Goal: Find specific page/section: Find specific page/section

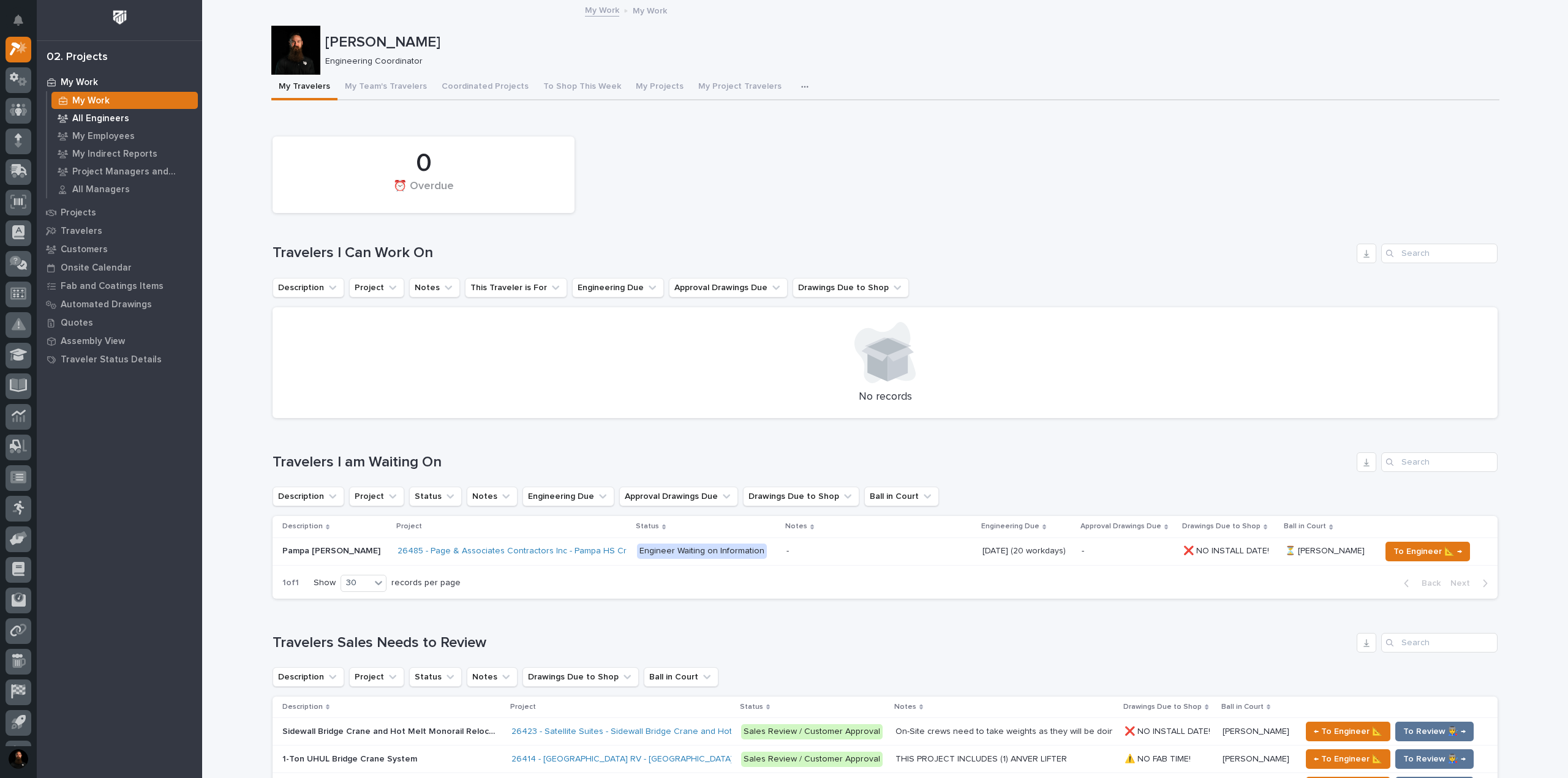
click at [90, 115] on p "All Engineers" at bounding box center [100, 118] width 57 height 11
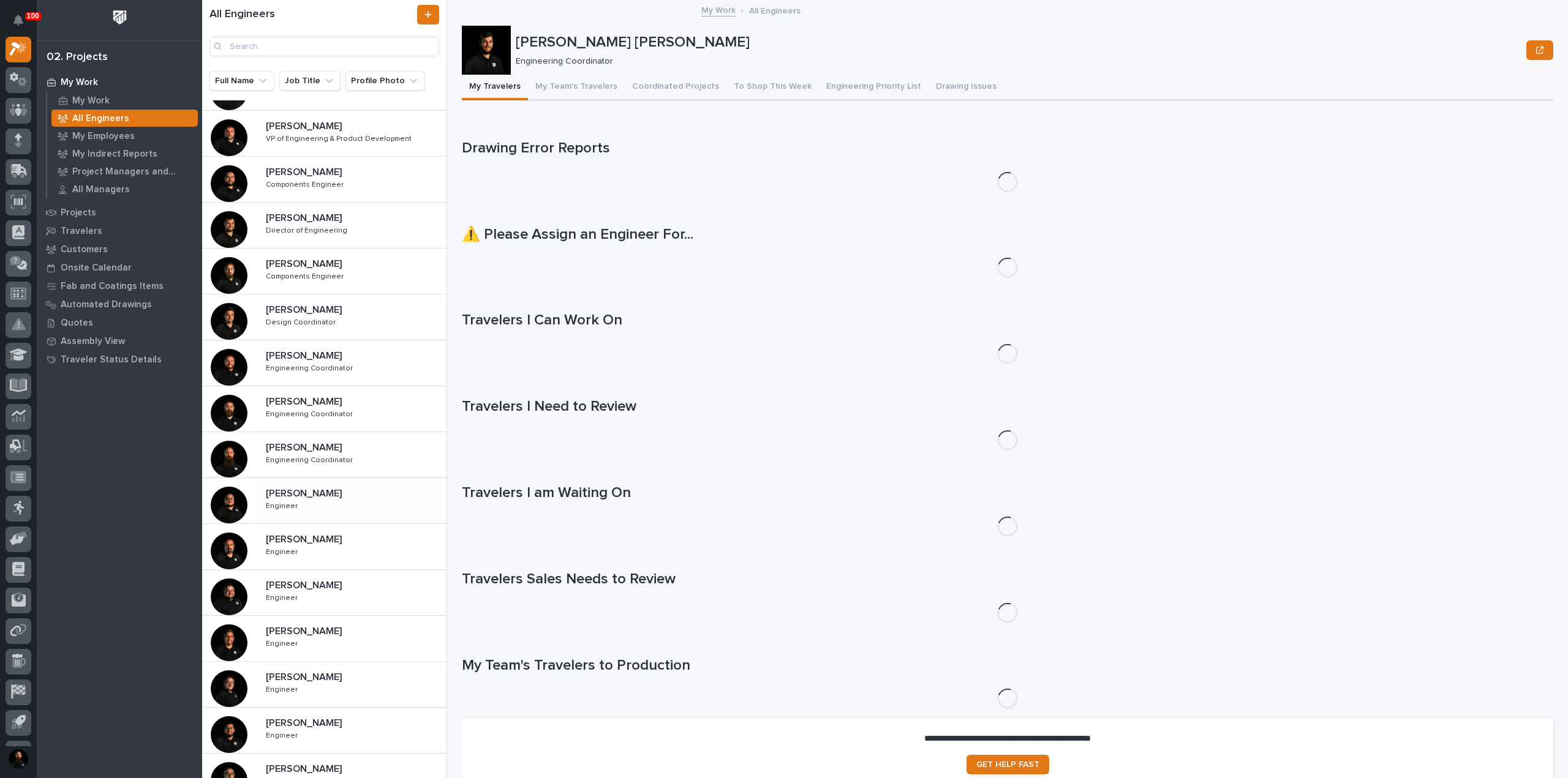
scroll to position [245, 0]
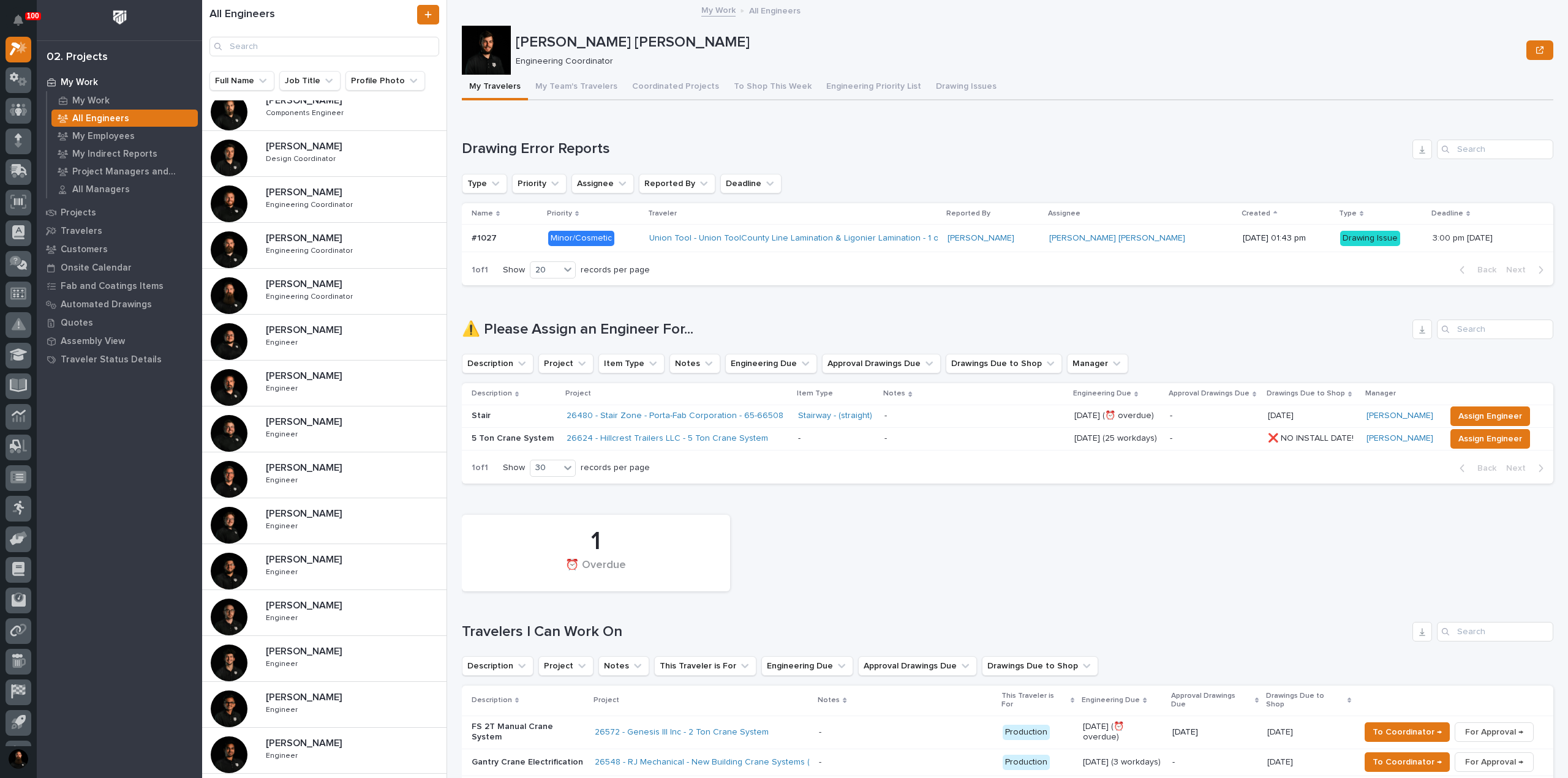
click at [309, 567] on div "[PERSON_NAME] [PERSON_NAME] Engineer Engineer" at bounding box center [351, 567] width 191 height 35
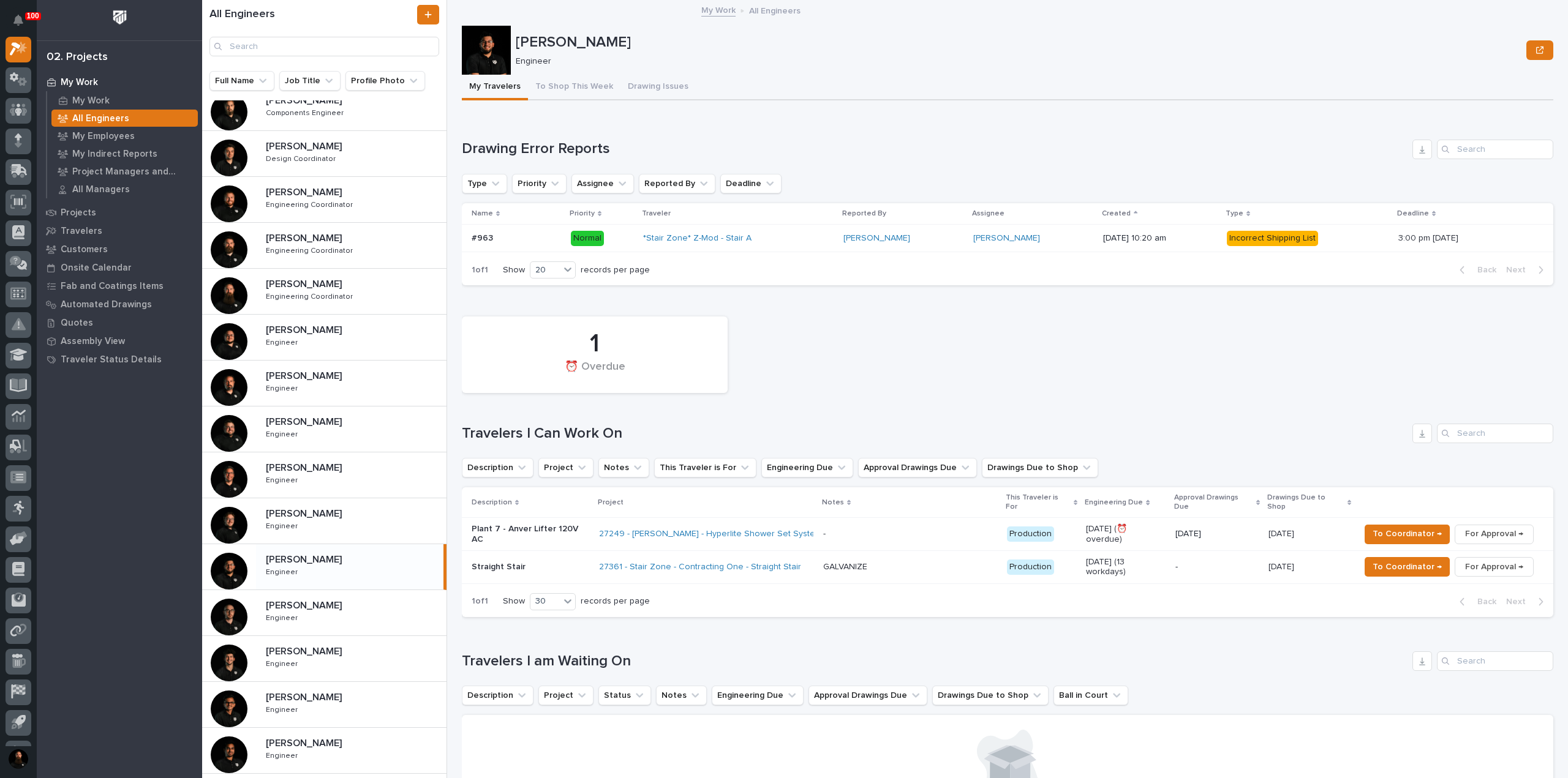
drag, startPoint x: 301, startPoint y: 336, endPoint x: 855, endPoint y: 488, distance: 574.5
click at [301, 336] on div "[PERSON_NAME] [PERSON_NAME] Engineer Engineer" at bounding box center [351, 337] width 191 height 35
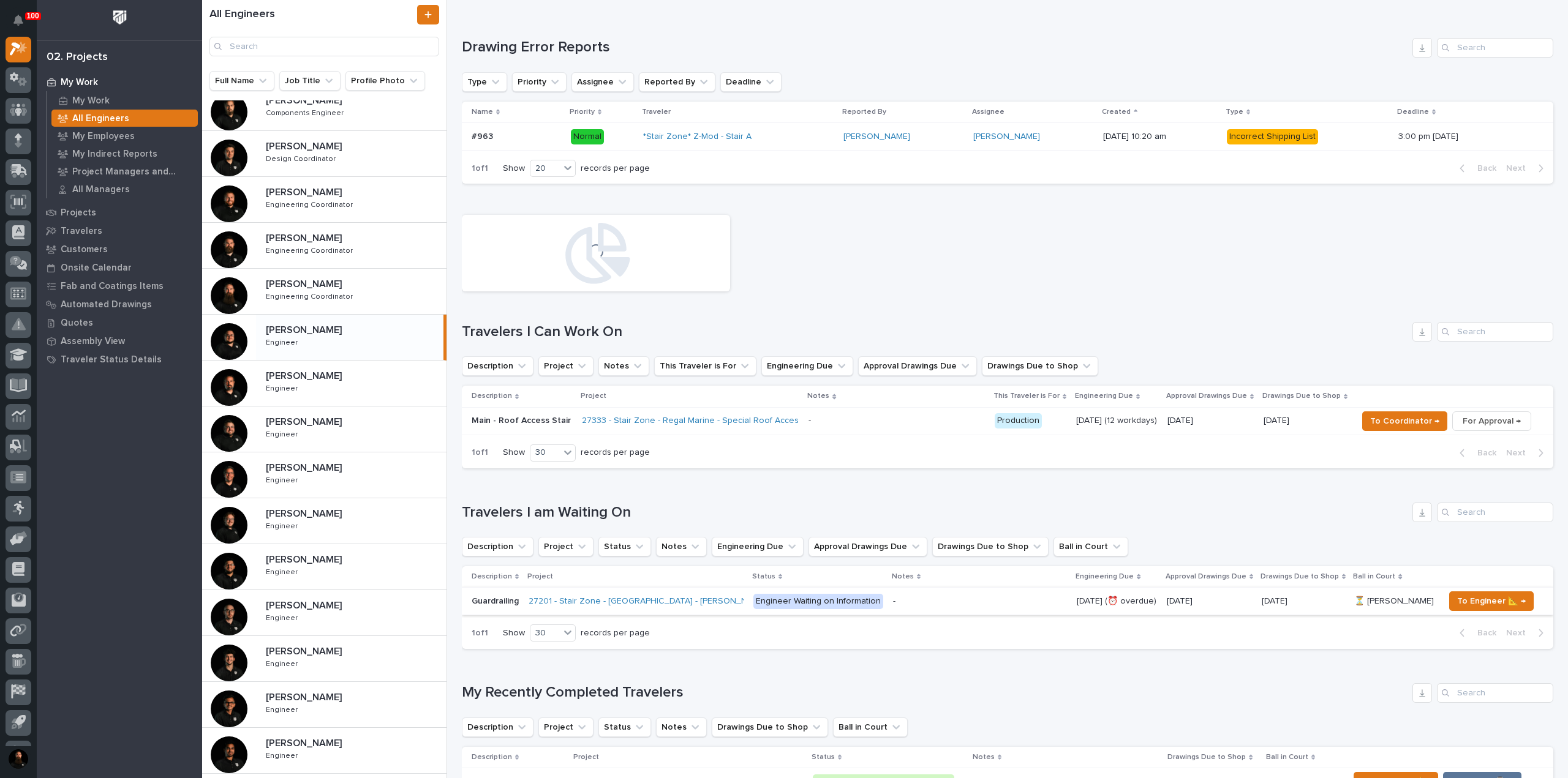
scroll to position [326, 0]
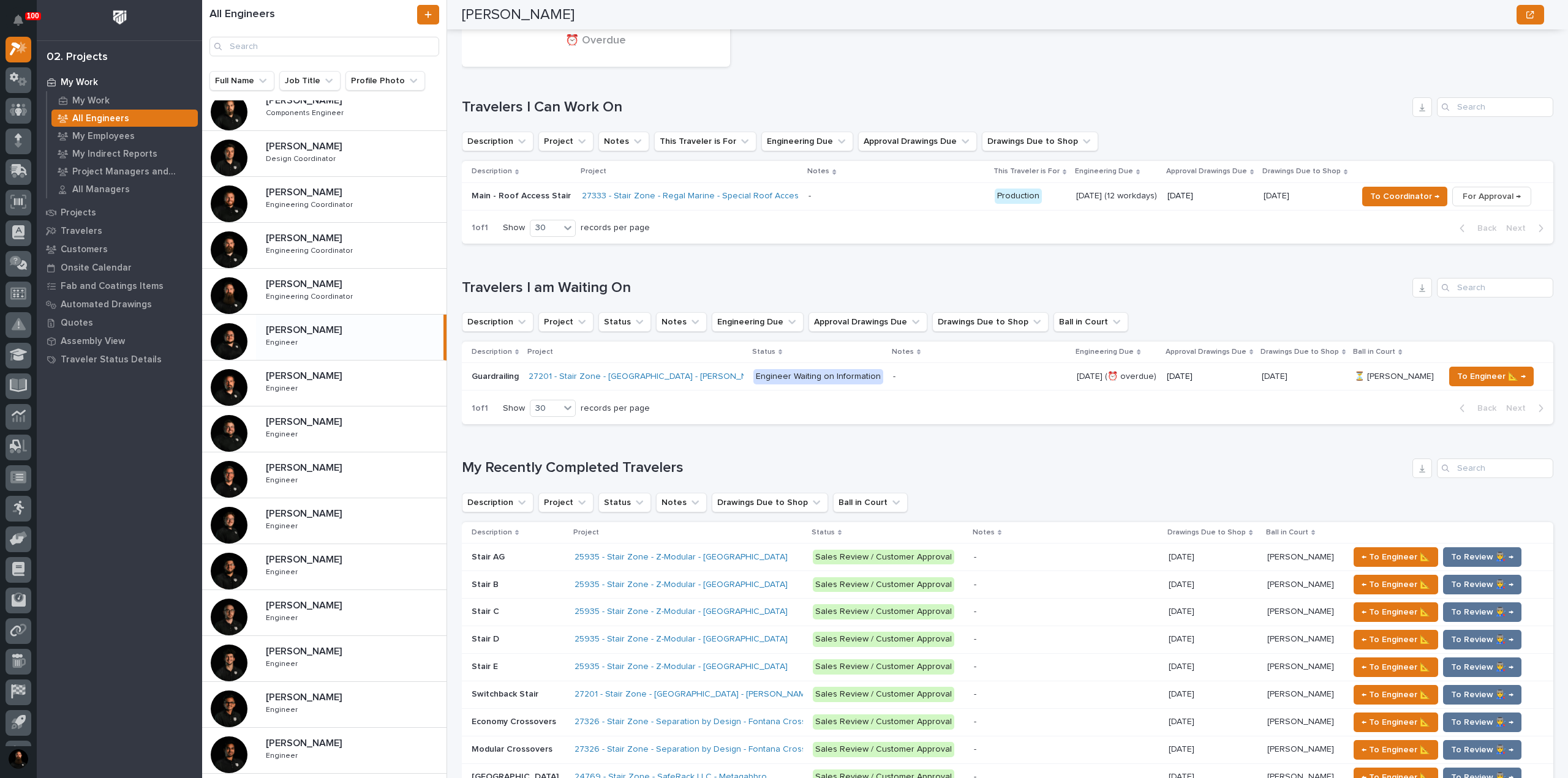
click at [594, 289] on h1 "Travelers I am Waiting On" at bounding box center [935, 288] width 945 height 18
click at [594, 288] on h1 "Travelers I am Waiting On" at bounding box center [935, 288] width 945 height 18
click at [589, 268] on div "Loading... Saving… Travelers I am Waiting On Description Project Status Notes E…" at bounding box center [1007, 344] width 1092 height 181
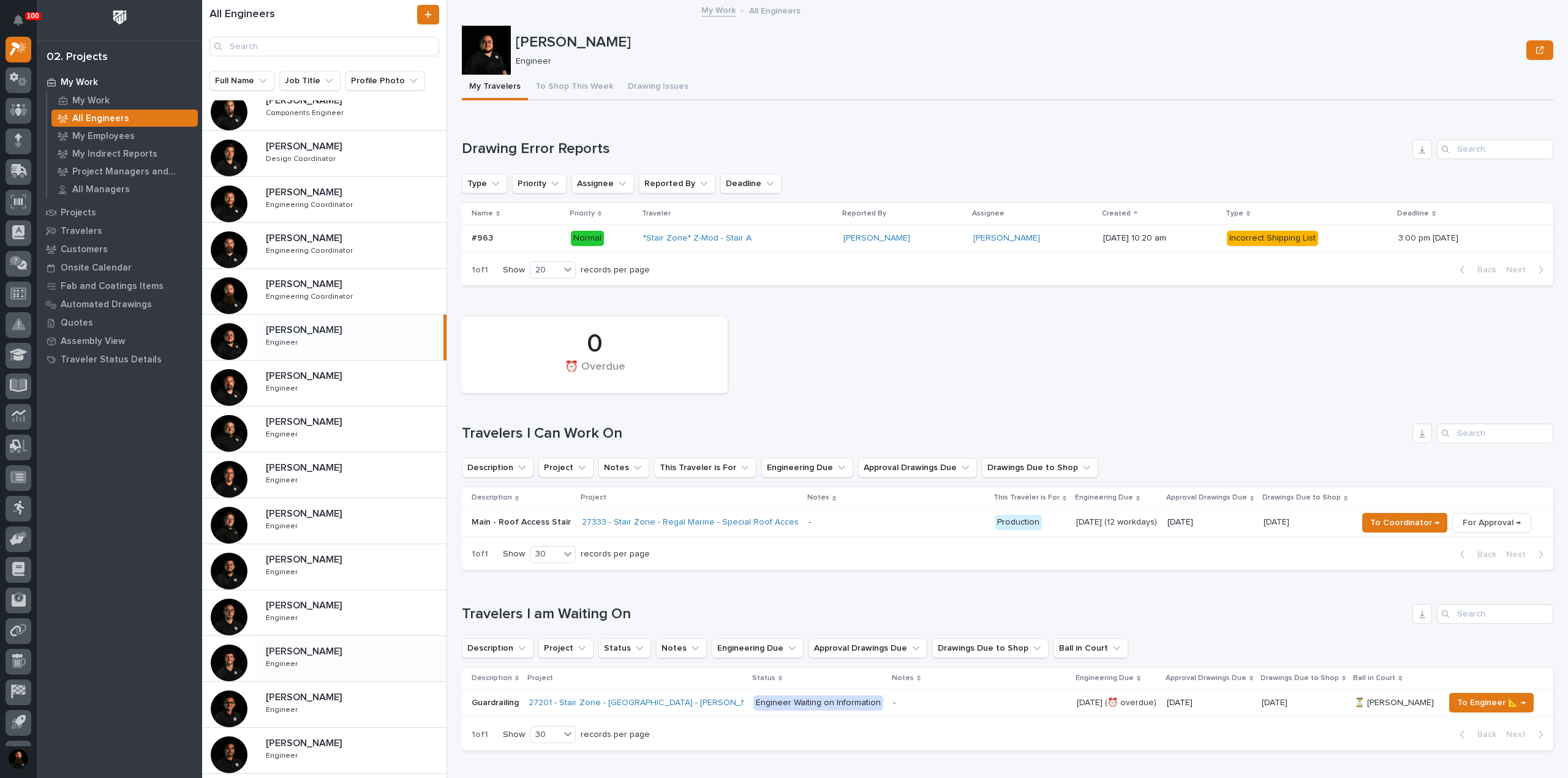
scroll to position [277, 0]
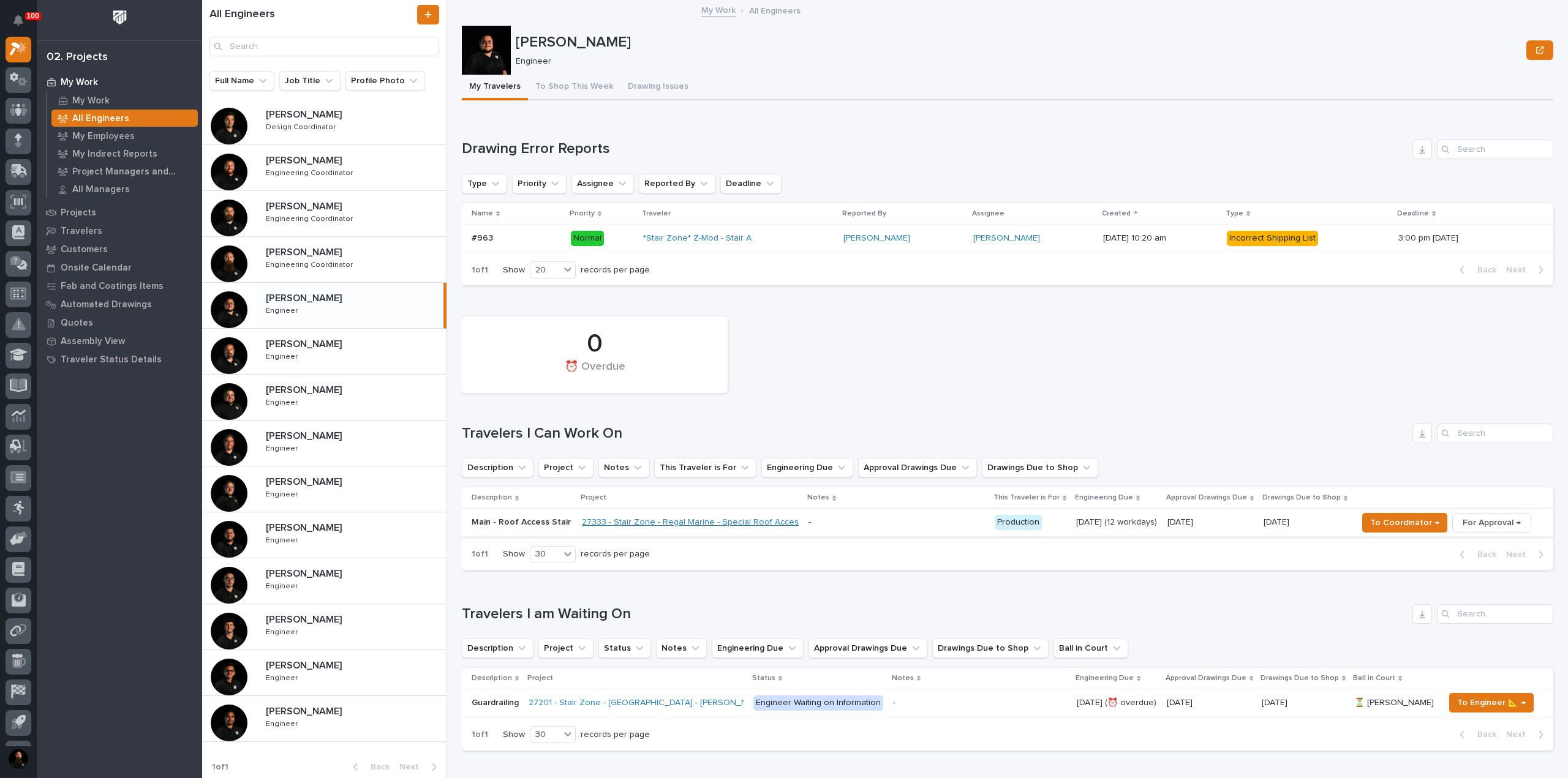
click at [331, 675] on div "[PERSON_NAME] [PERSON_NAME] Engineer Engineer" at bounding box center [351, 673] width 191 height 35
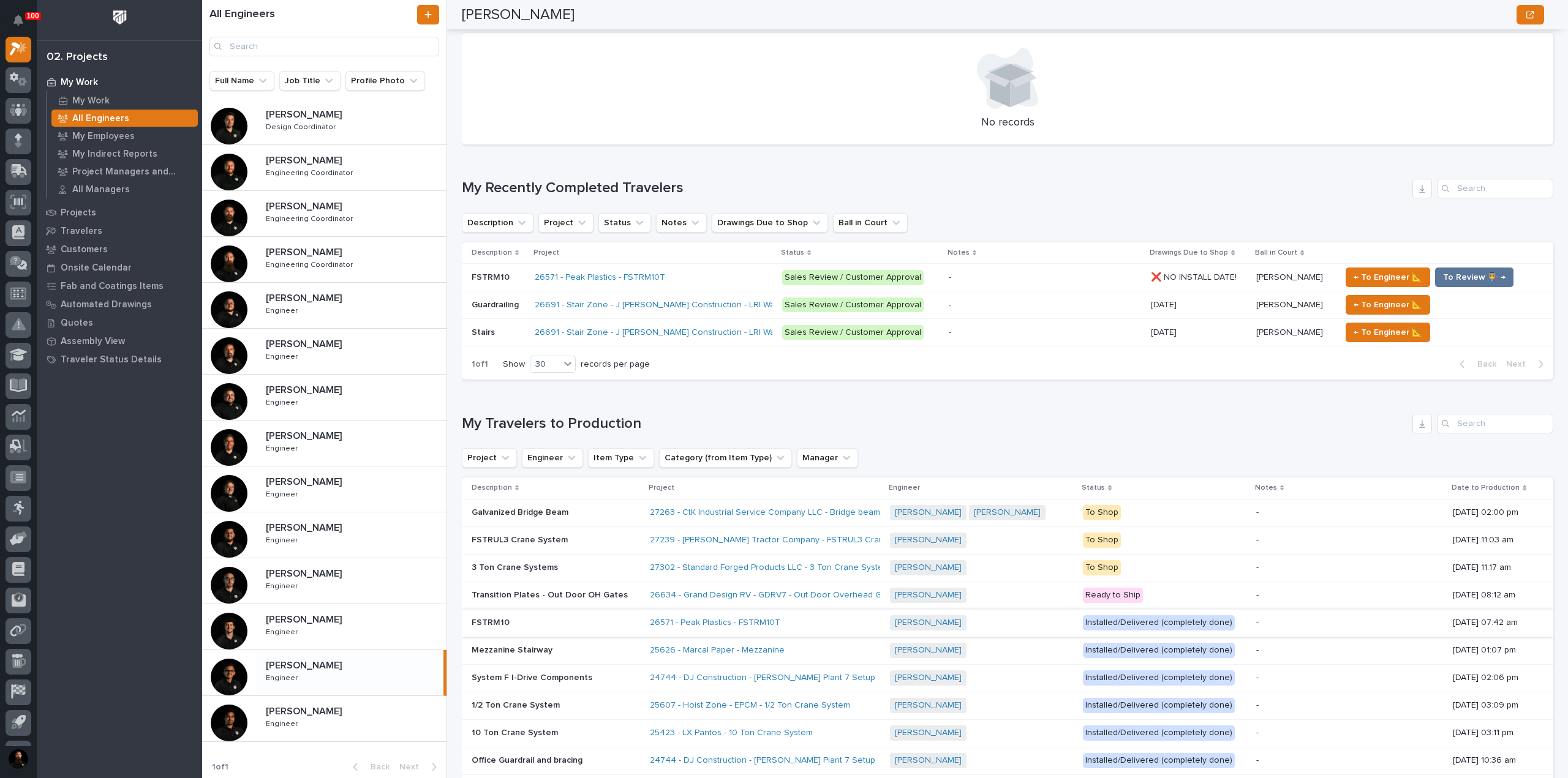
scroll to position [490, 0]
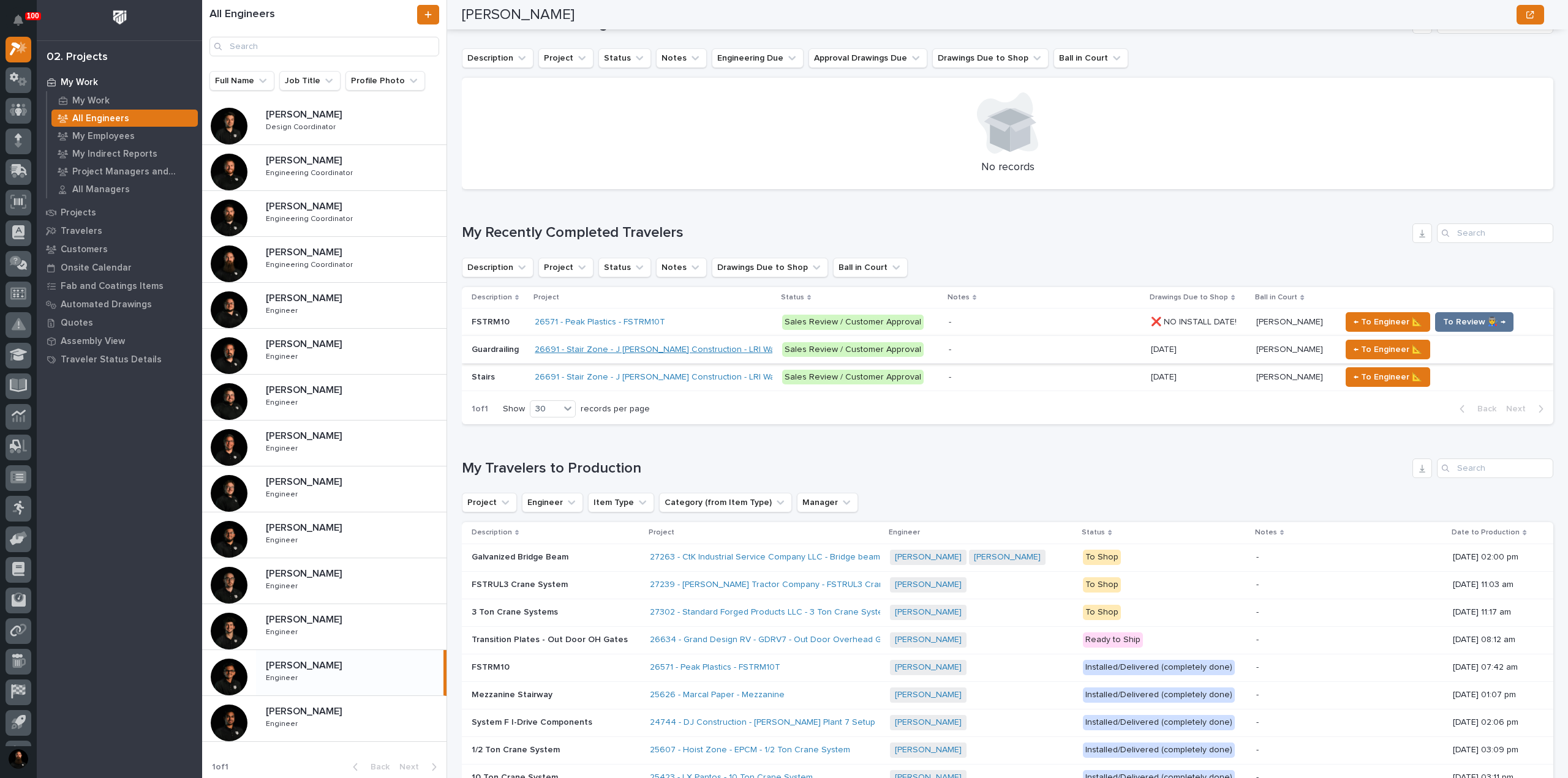
click at [621, 351] on link "26691 - Stair Zone - J [PERSON_NAME] Construction - LRI Warehouse" at bounding box center [671, 350] width 274 height 10
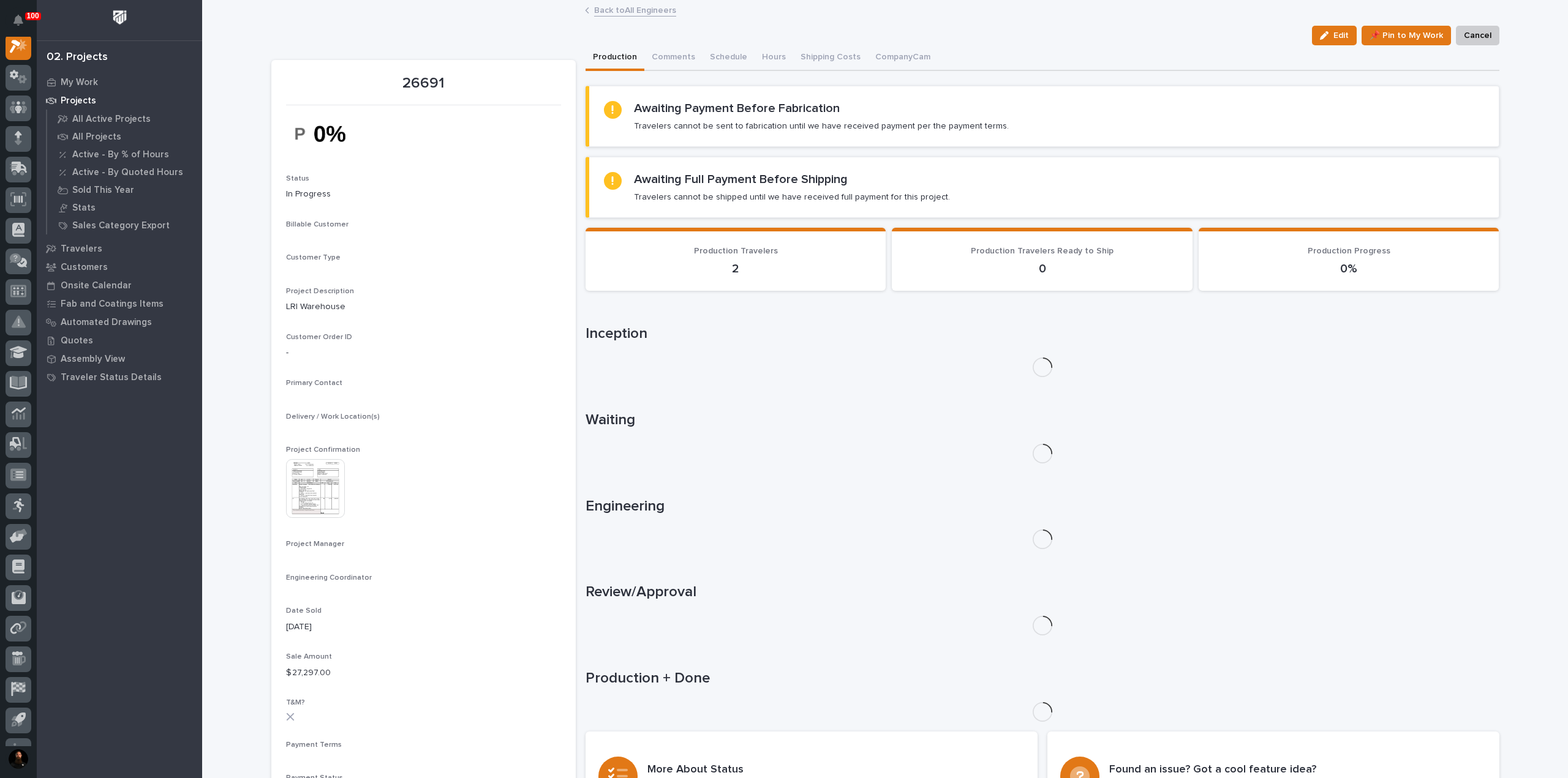
scroll to position [31, 0]
click at [661, 60] on button "Comments (10)" at bounding box center [680, 58] width 72 height 26
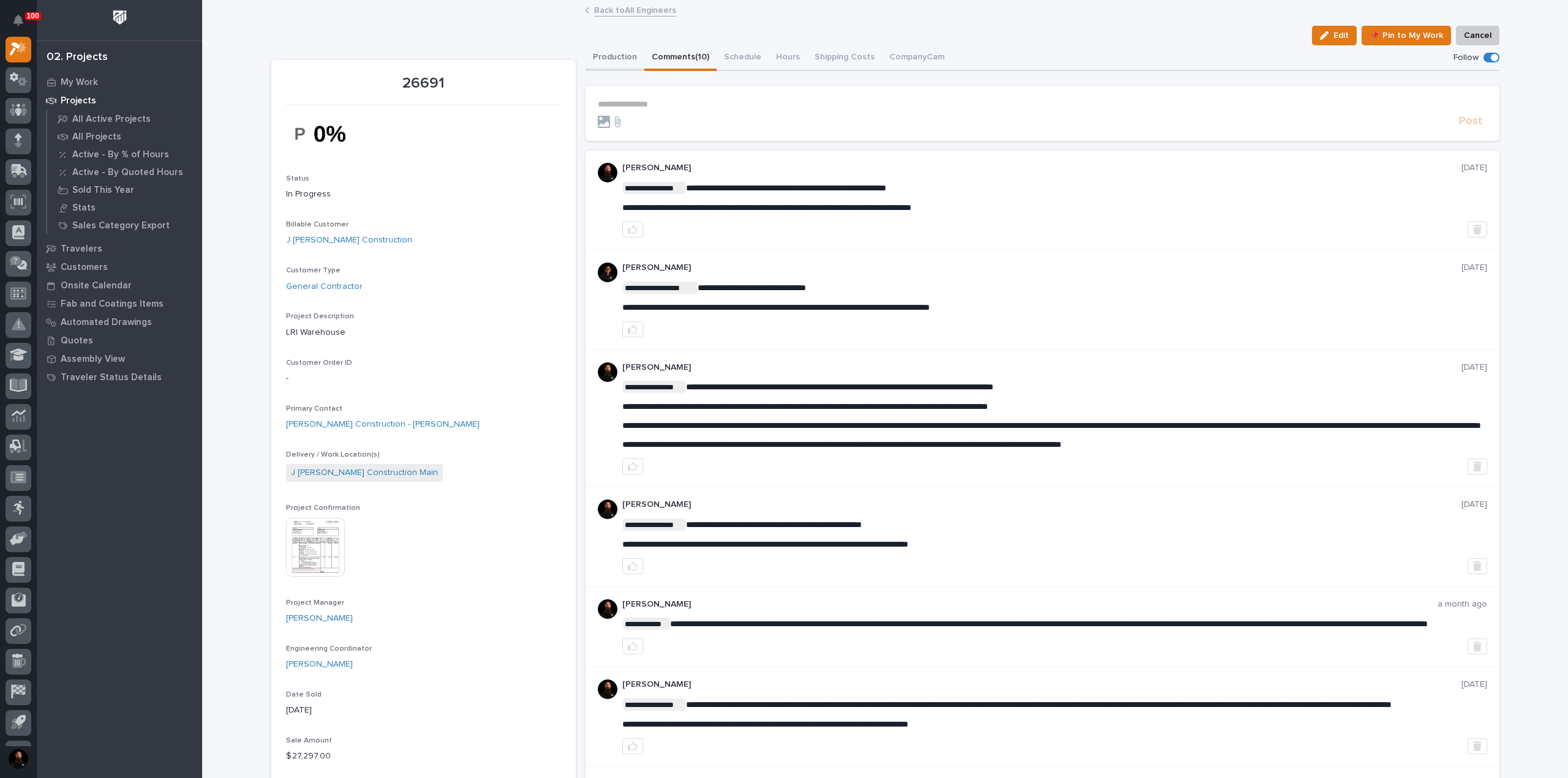
click at [593, 67] on button "Production" at bounding box center [615, 58] width 59 height 26
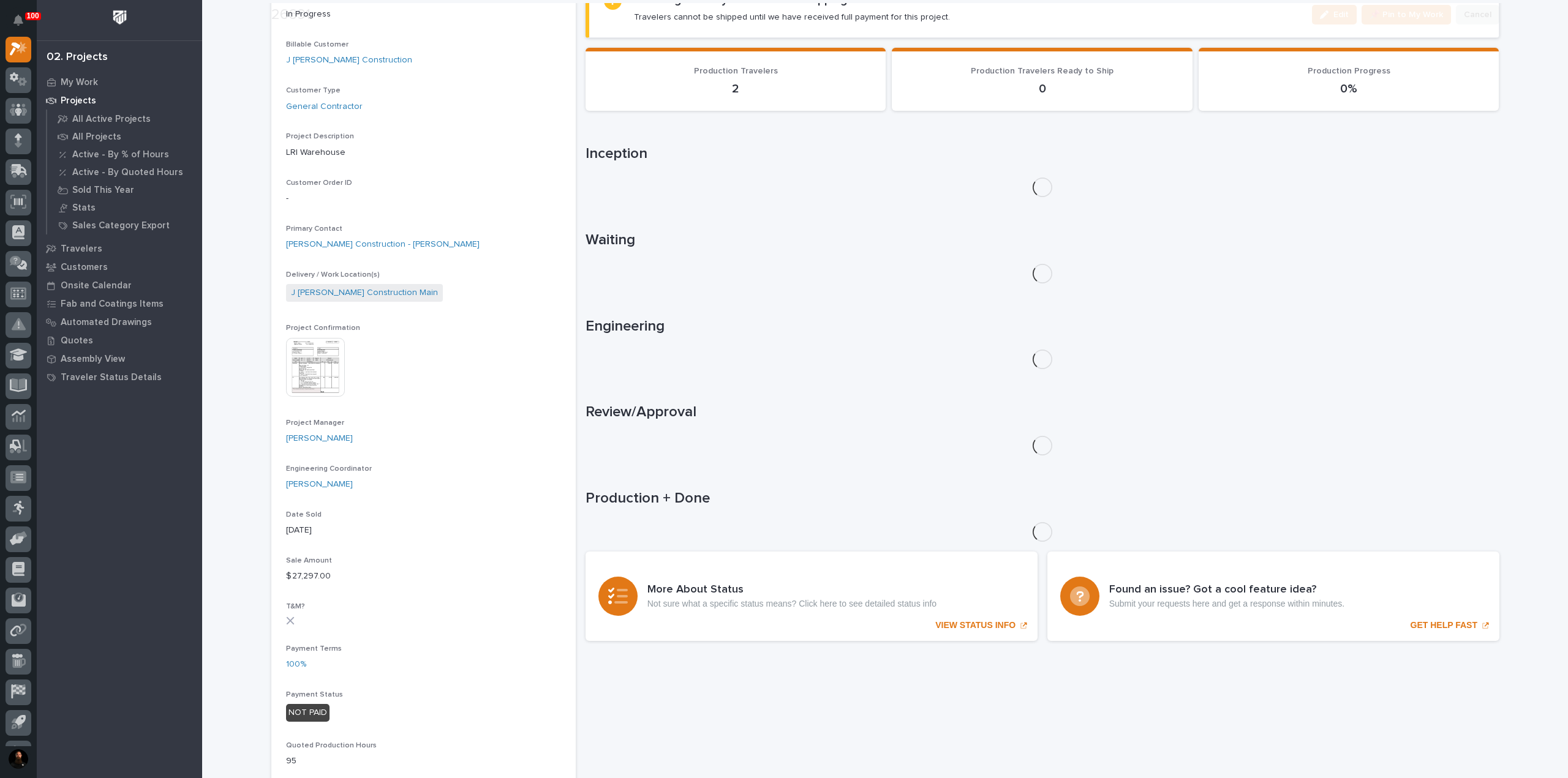
scroll to position [490, 0]
